Goal: Navigation & Orientation: Find specific page/section

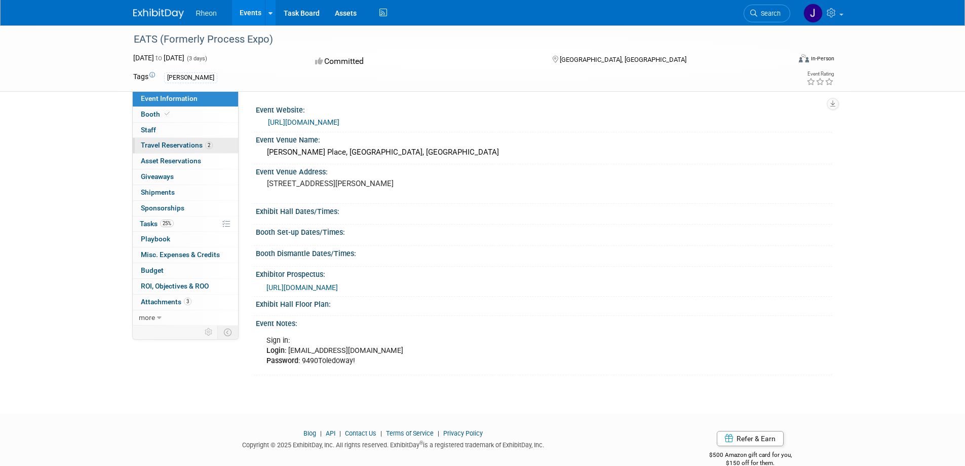
click at [175, 145] on span "Travel Reservations 2" at bounding box center [177, 145] width 72 height 8
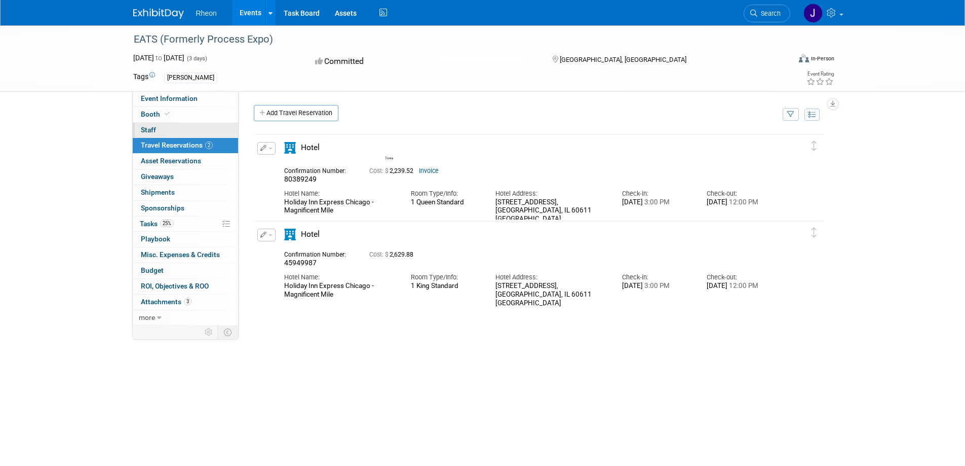
click at [163, 134] on link "0 Staff 0" at bounding box center [185, 130] width 105 height 15
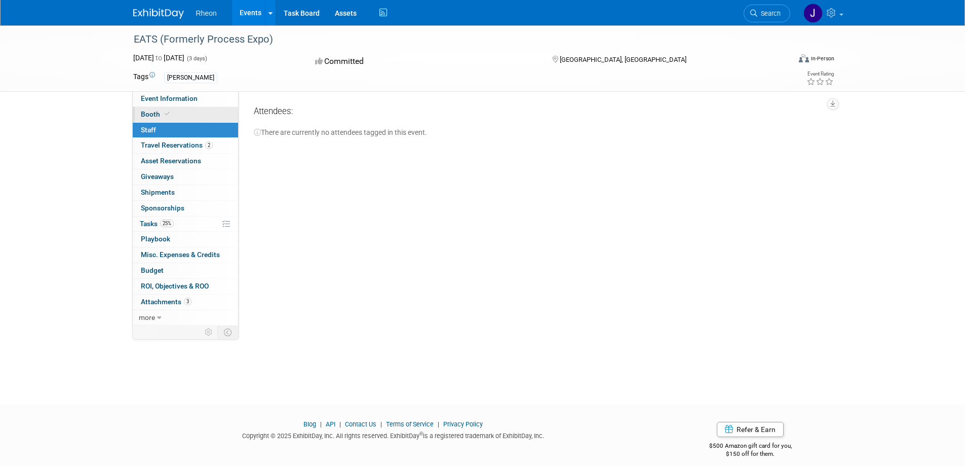
click at [166, 117] on span at bounding box center [167, 114] width 9 height 8
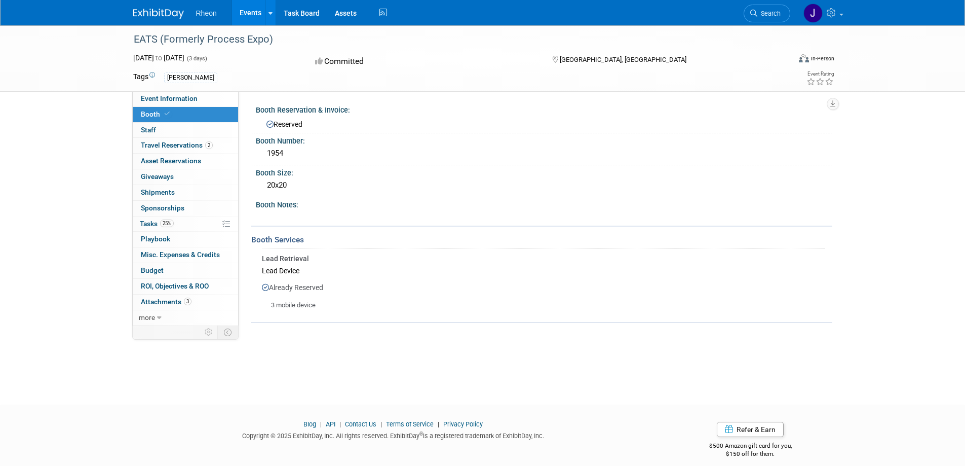
click at [179, 108] on link "Booth" at bounding box center [185, 114] width 105 height 15
click at [187, 102] on link "Event Information" at bounding box center [185, 98] width 105 height 15
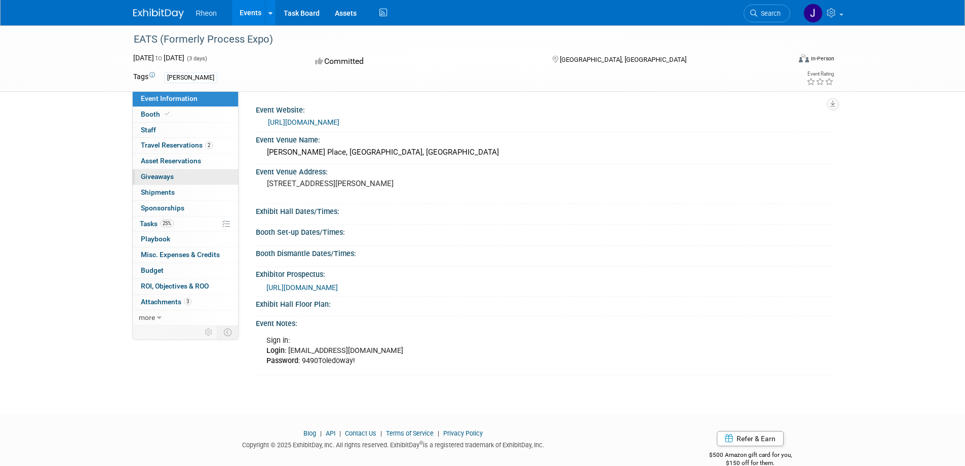
click at [180, 174] on link "0 Giveaways 0" at bounding box center [185, 176] width 105 height 15
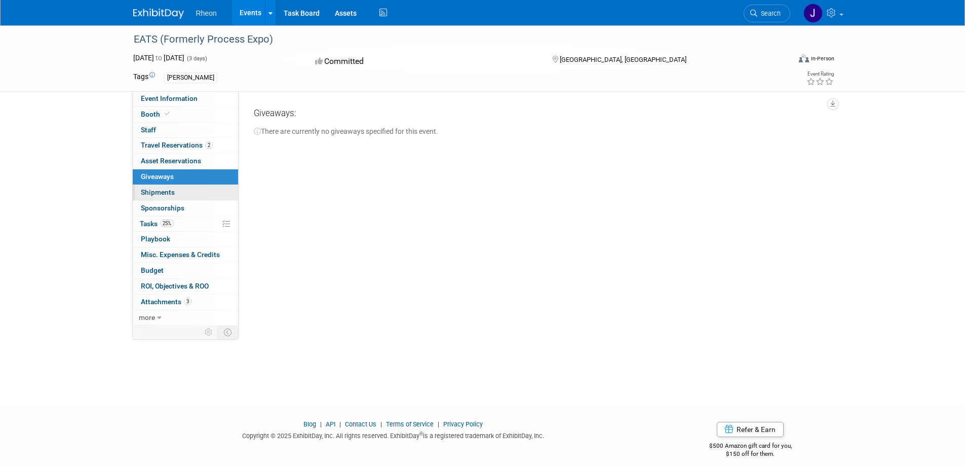
click at [179, 189] on link "0 Shipments 0" at bounding box center [185, 192] width 105 height 15
click at [179, 198] on link "0 Shipments 0" at bounding box center [185, 192] width 105 height 15
click at [179, 207] on span "Sponsorships 0" at bounding box center [163, 208] width 44 height 8
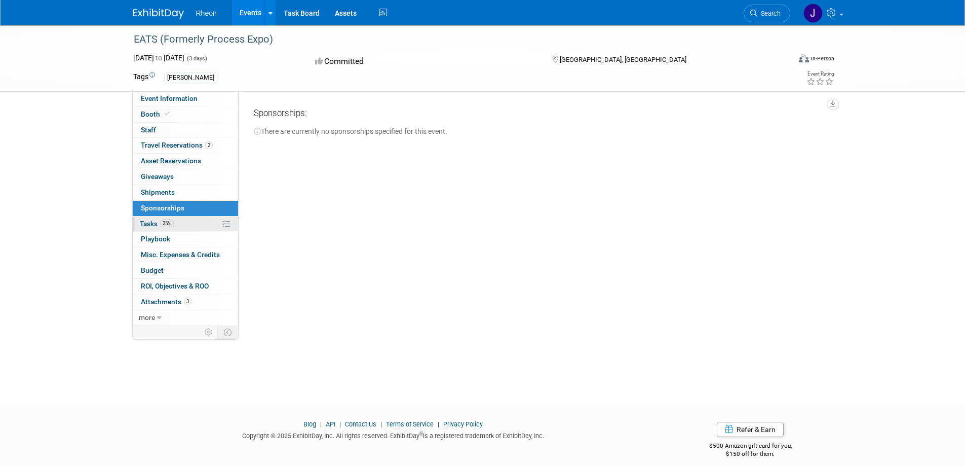
click at [179, 218] on link "25% Tasks 25%" at bounding box center [185, 223] width 105 height 15
